Goal: Task Accomplishment & Management: Use online tool/utility

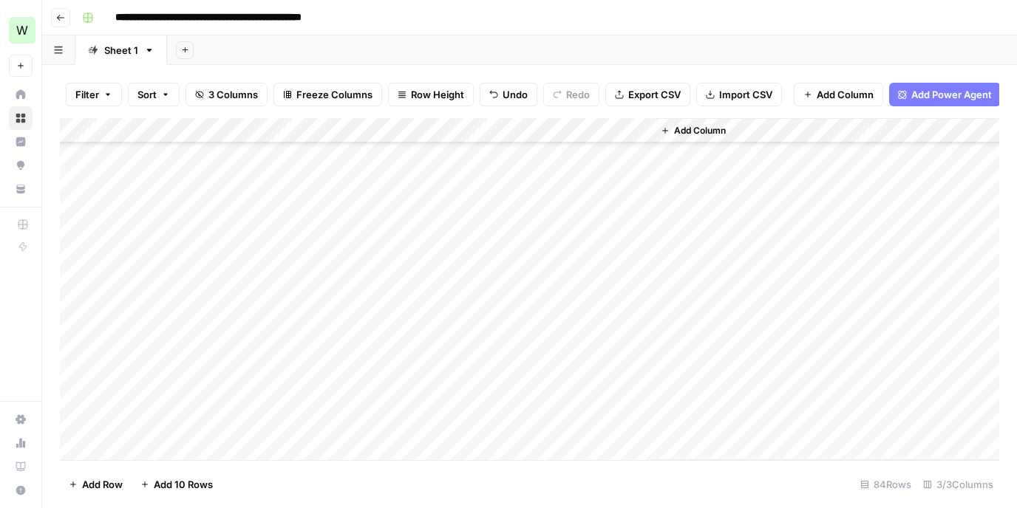
scroll to position [1817, 0]
click at [571, 403] on div "Add Column" at bounding box center [529, 289] width 939 height 342
click at [641, 399] on div "Add Column" at bounding box center [529, 289] width 939 height 342
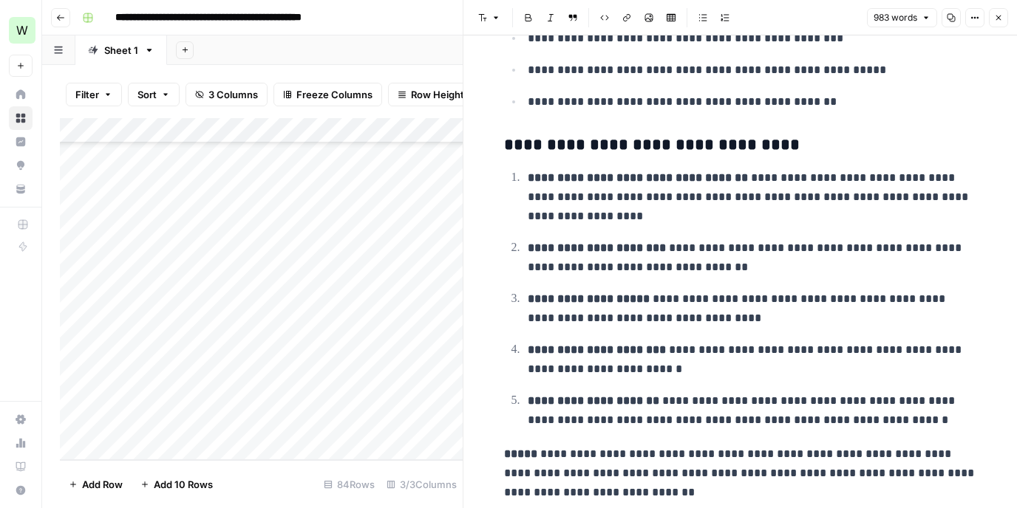
scroll to position [4771, 0]
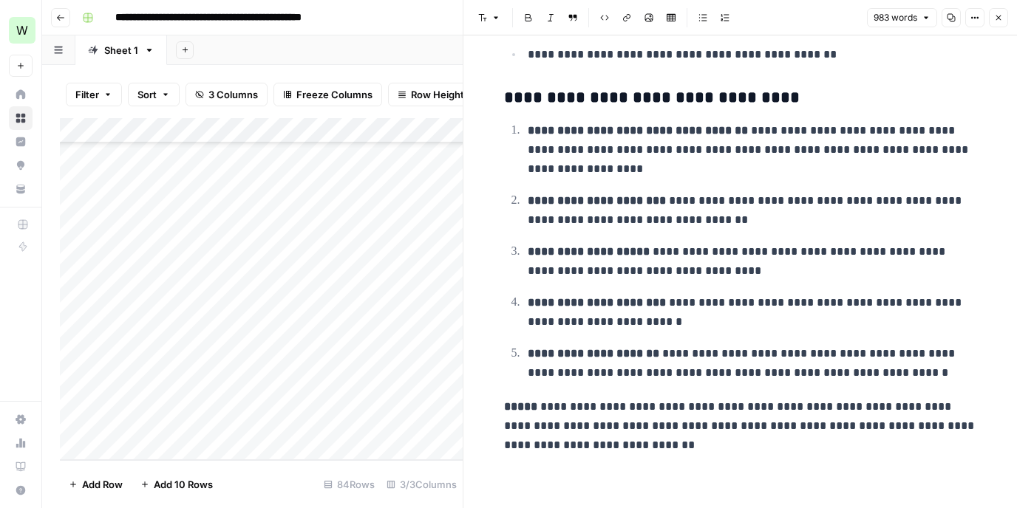
click at [238, 425] on div "Add Column" at bounding box center [261, 289] width 403 height 342
click at [241, 428] on div "Add Column" at bounding box center [261, 289] width 403 height 342
click at [241, 428] on textarea at bounding box center [229, 424] width 236 height 21
click at [191, 423] on textarea at bounding box center [229, 424] width 236 height 21
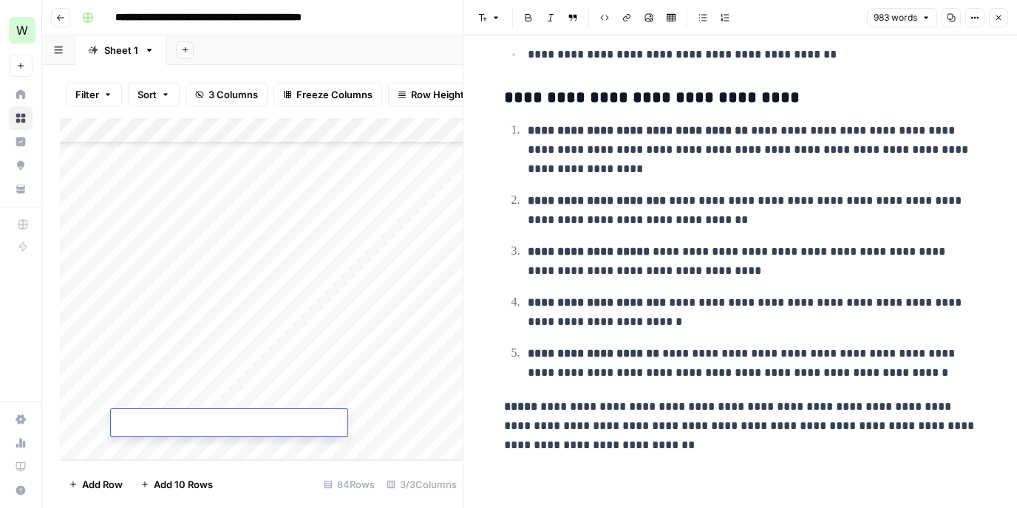
paste textarea "**********"
type textarea "**********"
click at [361, 432] on div "Add Column" at bounding box center [261, 289] width 403 height 342
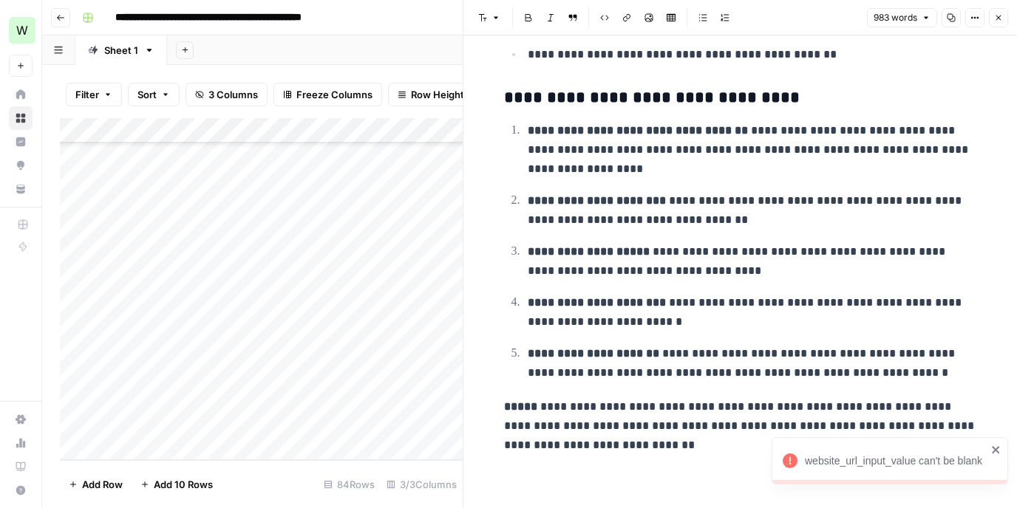
click at [417, 423] on div "Add Column" at bounding box center [261, 289] width 403 height 342
click at [993, 453] on icon "close" at bounding box center [995, 449] width 7 height 7
click at [992, 16] on button "Close" at bounding box center [998, 17] width 19 height 19
